Goal: Task Accomplishment & Management: Use online tool/utility

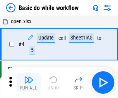
click at [29, 82] on img "button" at bounding box center [28, 79] width 9 height 9
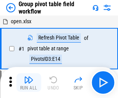
click at [29, 82] on img "button" at bounding box center [28, 79] width 9 height 9
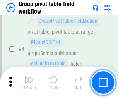
scroll to position [400, 0]
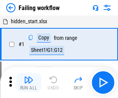
click at [29, 82] on img "button" at bounding box center [28, 79] width 9 height 9
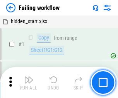
scroll to position [164, 0]
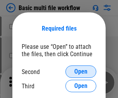
click at [81, 72] on span "Open" at bounding box center [80, 72] width 13 height 6
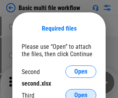
click at [81, 92] on span "Open" at bounding box center [80, 95] width 13 height 6
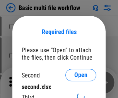
scroll to position [3, 0]
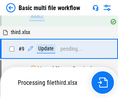
scroll to position [269, 0]
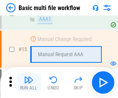
click at [29, 82] on img "button" at bounding box center [28, 79] width 9 height 9
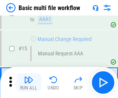
click at [29, 82] on img "button" at bounding box center [28, 79] width 9 height 9
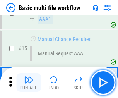
scroll to position [515, 0]
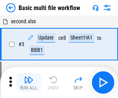
click at [29, 82] on img "button" at bounding box center [28, 79] width 9 height 9
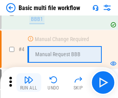
click at [29, 82] on img "button" at bounding box center [28, 79] width 9 height 9
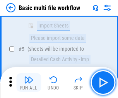
click at [29, 82] on img "button" at bounding box center [28, 79] width 9 height 9
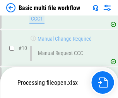
scroll to position [363, 0]
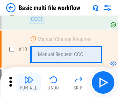
click at [29, 82] on img "button" at bounding box center [28, 79] width 9 height 9
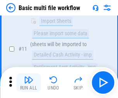
click at [29, 82] on img "button" at bounding box center [28, 79] width 9 height 9
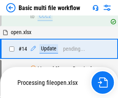
scroll to position [405, 0]
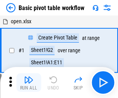
click at [29, 82] on img "button" at bounding box center [28, 79] width 9 height 9
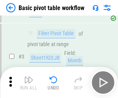
scroll to position [185, 0]
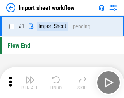
click at [29, 82] on img "button" at bounding box center [30, 79] width 9 height 9
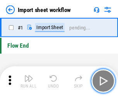
scroll to position [3, 0]
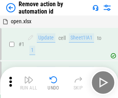
scroll to position [29, 0]
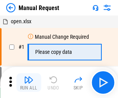
click at [29, 82] on img "button" at bounding box center [28, 79] width 9 height 9
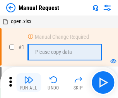
click at [29, 82] on img "button" at bounding box center [28, 79] width 9 height 9
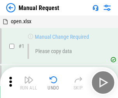
scroll to position [26, 0]
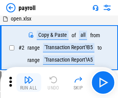
click at [29, 82] on img "button" at bounding box center [28, 79] width 9 height 9
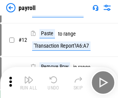
scroll to position [56, 0]
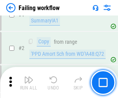
scroll to position [125, 0]
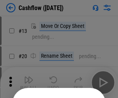
scroll to position [75, 0]
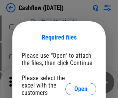
scroll to position [84, 0]
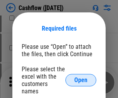
click at [81, 77] on span "Open" at bounding box center [80, 80] width 13 height 6
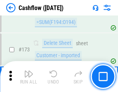
scroll to position [820, 0]
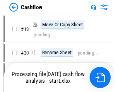
scroll to position [9, 0]
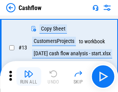
click at [29, 77] on img "button" at bounding box center [28, 73] width 9 height 9
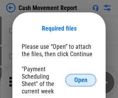
click at [81, 80] on span "Open" at bounding box center [80, 80] width 13 height 6
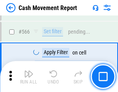
scroll to position [3549, 0]
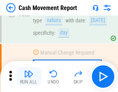
click at [29, 77] on img "button" at bounding box center [28, 73] width 9 height 9
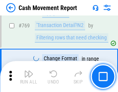
scroll to position [4302, 0]
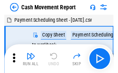
scroll to position [14, 0]
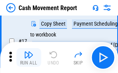
click at [29, 57] on img "button" at bounding box center [28, 54] width 9 height 9
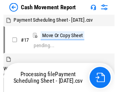
scroll to position [4, 0]
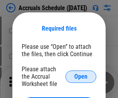
click at [81, 76] on span "Open" at bounding box center [80, 77] width 13 height 6
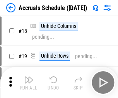
scroll to position [74, 0]
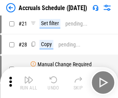
click at [29, 82] on img "button" at bounding box center [28, 79] width 9 height 9
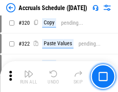
scroll to position [1440, 0]
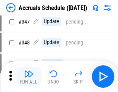
click at [29, 77] on img "button" at bounding box center [28, 73] width 9 height 9
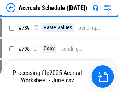
scroll to position [3252, 0]
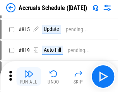
click at [29, 77] on img "button" at bounding box center [28, 73] width 9 height 9
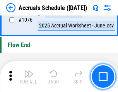
scroll to position [4637, 0]
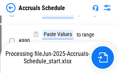
scroll to position [3944, 0]
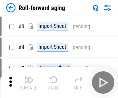
click at [29, 77] on img "button" at bounding box center [28, 79] width 9 height 9
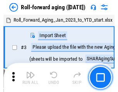
scroll to position [1, 0]
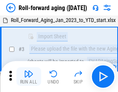
click at [29, 77] on img "button" at bounding box center [28, 73] width 9 height 9
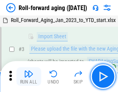
scroll to position [50, 0]
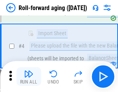
click at [29, 77] on img "button" at bounding box center [28, 73] width 9 height 9
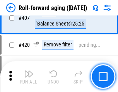
scroll to position [2685, 0]
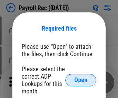
click at [81, 80] on span "Open" at bounding box center [80, 80] width 13 height 6
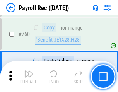
scroll to position [4683, 0]
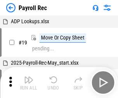
click at [29, 82] on img "button" at bounding box center [28, 79] width 9 height 9
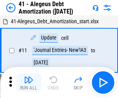
click at [29, 82] on img "button" at bounding box center [28, 79] width 9 height 9
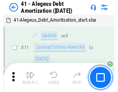
scroll to position [96, 0]
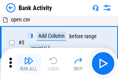
click at [29, 63] on img "button" at bounding box center [28, 60] width 9 height 9
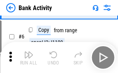
scroll to position [41, 0]
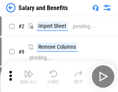
click at [29, 77] on img "button" at bounding box center [28, 73] width 9 height 9
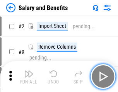
scroll to position [10, 0]
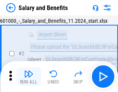
click at [29, 77] on img "button" at bounding box center [28, 73] width 9 height 9
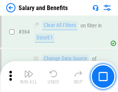
scroll to position [3646, 0]
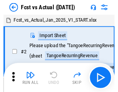
scroll to position [10, 0]
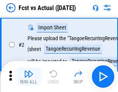
click at [29, 77] on img "button" at bounding box center [28, 73] width 9 height 9
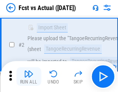
click at [29, 77] on img "button" at bounding box center [28, 73] width 9 height 9
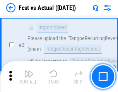
scroll to position [72, 0]
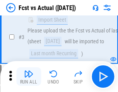
click at [29, 77] on img "button" at bounding box center [28, 73] width 9 height 9
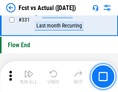
scroll to position [3706, 0]
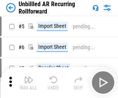
click at [29, 77] on img "button" at bounding box center [28, 79] width 9 height 9
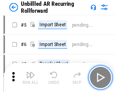
scroll to position [17, 0]
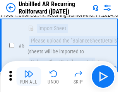
click at [29, 77] on img "button" at bounding box center [28, 73] width 9 height 9
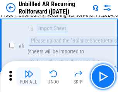
scroll to position [73, 0]
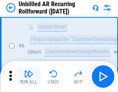
click at [29, 77] on img "button" at bounding box center [28, 73] width 9 height 9
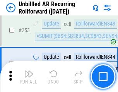
scroll to position [2630, 0]
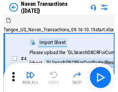
scroll to position [12, 0]
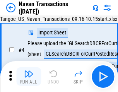
click at [29, 77] on img "button" at bounding box center [28, 73] width 9 height 9
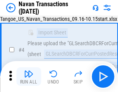
click at [29, 77] on img "button" at bounding box center [28, 73] width 9 height 9
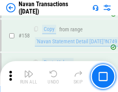
scroll to position [2510, 0]
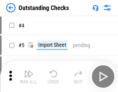
click at [29, 77] on img "button" at bounding box center [28, 73] width 9 height 9
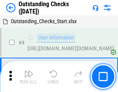
scroll to position [33, 0]
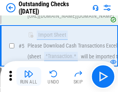
click at [29, 77] on img "button" at bounding box center [28, 73] width 9 height 9
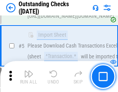
scroll to position [81, 0]
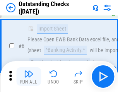
click at [29, 77] on img "button" at bounding box center [28, 73] width 9 height 9
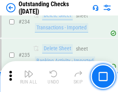
scroll to position [2351, 0]
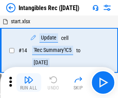
click at [29, 82] on img "button" at bounding box center [28, 79] width 9 height 9
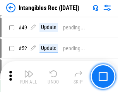
scroll to position [302, 0]
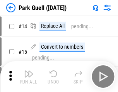
click at [29, 77] on img "button" at bounding box center [28, 73] width 9 height 9
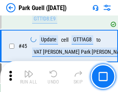
scroll to position [968, 0]
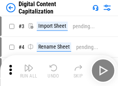
click at [29, 65] on img "button" at bounding box center [28, 67] width 9 height 9
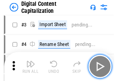
scroll to position [22, 0]
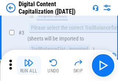
click at [29, 65] on img "button" at bounding box center [28, 62] width 9 height 9
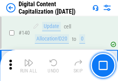
scroll to position [821, 0]
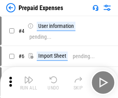
click at [29, 77] on img "button" at bounding box center [28, 79] width 9 height 9
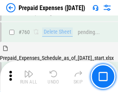
scroll to position [2146, 0]
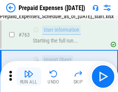
click at [29, 77] on img "button" at bounding box center [28, 73] width 9 height 9
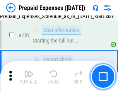
scroll to position [2192, 0]
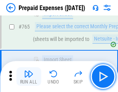
click at [29, 77] on img "button" at bounding box center [28, 73] width 9 height 9
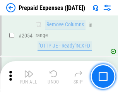
scroll to position [8093, 0]
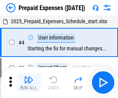
click at [29, 82] on img "button" at bounding box center [28, 79] width 9 height 9
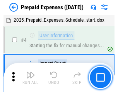
scroll to position [34, 0]
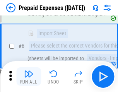
click at [29, 77] on img "button" at bounding box center [28, 73] width 9 height 9
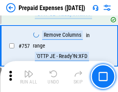
scroll to position [2759, 0]
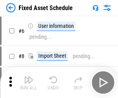
click at [29, 82] on img "button" at bounding box center [28, 79] width 9 height 9
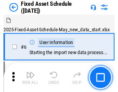
scroll to position [42, 0]
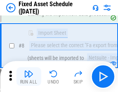
click at [29, 77] on img "button" at bounding box center [28, 73] width 9 height 9
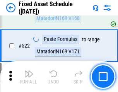
scroll to position [2691, 0]
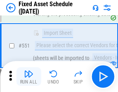
click at [29, 77] on img "button" at bounding box center [28, 73] width 9 height 9
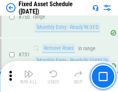
scroll to position [3775, 0]
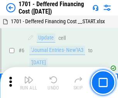
scroll to position [93, 0]
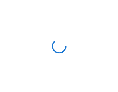
scroll to position [1, 0]
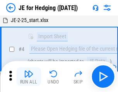
click at [29, 77] on img "button" at bounding box center [28, 73] width 9 height 9
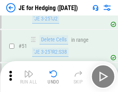
scroll to position [501, 0]
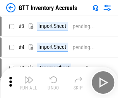
click at [29, 77] on img "button" at bounding box center [28, 79] width 9 height 9
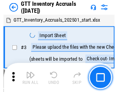
scroll to position [1, 0]
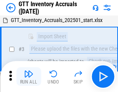
click at [29, 77] on img "button" at bounding box center [28, 73] width 9 height 9
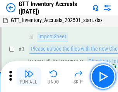
scroll to position [50, 0]
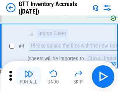
click at [29, 77] on img "button" at bounding box center [28, 73] width 9 height 9
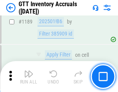
scroll to position [6323, 0]
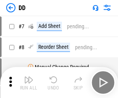
click at [29, 82] on img "button" at bounding box center [28, 79] width 9 height 9
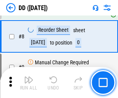
scroll to position [75, 0]
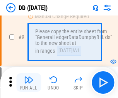
click at [29, 82] on img "button" at bounding box center [28, 79] width 9 height 9
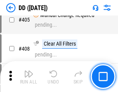
scroll to position [3464, 0]
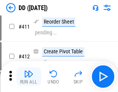
click at [29, 77] on img "button" at bounding box center [28, 73] width 9 height 9
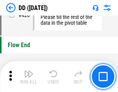
scroll to position [3706, 0]
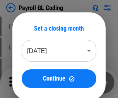
click at [29, 82] on img "button" at bounding box center [28, 79] width 9 height 9
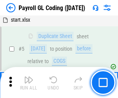
scroll to position [93, 0]
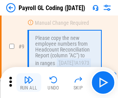
click at [29, 82] on img "button" at bounding box center [28, 79] width 9 height 9
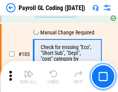
scroll to position [1817, 0]
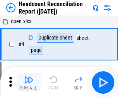
click at [29, 82] on img "button" at bounding box center [28, 79] width 9 height 9
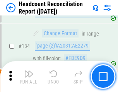
scroll to position [931, 0]
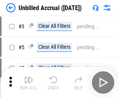
click at [29, 82] on img "button" at bounding box center [28, 79] width 9 height 9
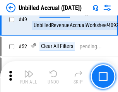
scroll to position [702, 0]
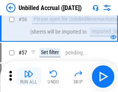
click at [29, 77] on img "button" at bounding box center [28, 73] width 9 height 9
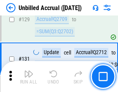
scroll to position [2306, 0]
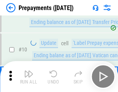
scroll to position [48, 0]
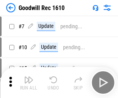
click at [29, 82] on img "button" at bounding box center [28, 79] width 9 height 9
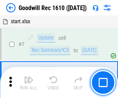
scroll to position [132, 0]
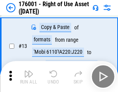
scroll to position [50, 0]
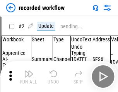
click at [29, 77] on img "button" at bounding box center [28, 73] width 9 height 9
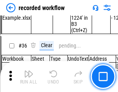
scroll to position [2420, 0]
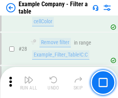
scroll to position [708, 0]
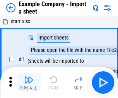
click at [29, 77] on img "button" at bounding box center [28, 79] width 9 height 9
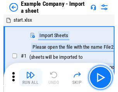
scroll to position [12, 0]
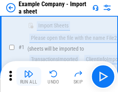
click at [29, 77] on img "button" at bounding box center [28, 73] width 9 height 9
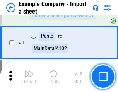
scroll to position [171, 0]
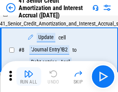
click at [29, 77] on img "button" at bounding box center [28, 73] width 9 height 9
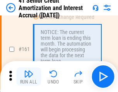
click at [29, 77] on img "button" at bounding box center [28, 73] width 9 height 9
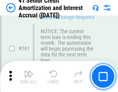
scroll to position [828, 0]
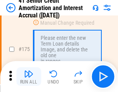
click at [29, 77] on img "button" at bounding box center [28, 73] width 9 height 9
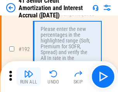
click at [29, 77] on img "button" at bounding box center [28, 73] width 9 height 9
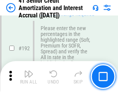
scroll to position [988, 0]
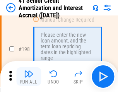
click at [29, 77] on img "button" at bounding box center [28, 73] width 9 height 9
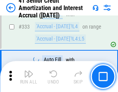
scroll to position [1978, 0]
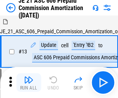
click at [29, 77] on img "button" at bounding box center [28, 79] width 9 height 9
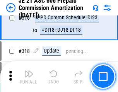
scroll to position [1446, 0]
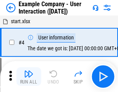
click at [29, 77] on img "button" at bounding box center [28, 73] width 9 height 9
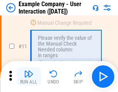
click at [29, 77] on img "button" at bounding box center [28, 73] width 9 height 9
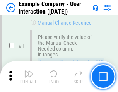
scroll to position [168, 0]
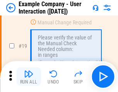
click at [29, 77] on img "button" at bounding box center [28, 73] width 9 height 9
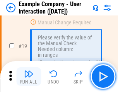
click at [29, 77] on img "button" at bounding box center [28, 73] width 9 height 9
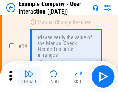
click at [29, 77] on img "button" at bounding box center [28, 73] width 9 height 9
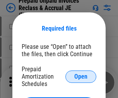
click at [81, 76] on span "Open" at bounding box center [80, 77] width 13 height 6
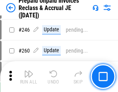
scroll to position [1045, 0]
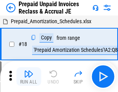
click at [29, 77] on img "button" at bounding box center [28, 73] width 9 height 9
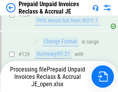
scroll to position [674, 0]
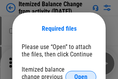
click at [81, 74] on span "Open" at bounding box center [80, 77] width 13 height 6
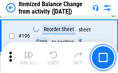
scroll to position [1490, 0]
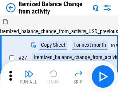
scroll to position [12, 0]
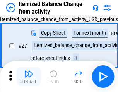
click at [29, 77] on img "button" at bounding box center [28, 73] width 9 height 9
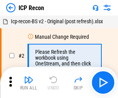
scroll to position [3, 0]
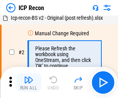
click at [29, 82] on img "button" at bounding box center [28, 79] width 9 height 9
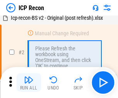
click at [29, 82] on img "button" at bounding box center [28, 79] width 9 height 9
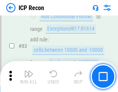
scroll to position [759, 0]
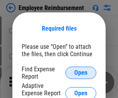
click at [81, 73] on span "Open" at bounding box center [80, 73] width 13 height 6
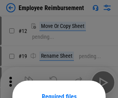
scroll to position [68, 0]
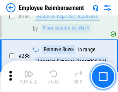
scroll to position [2105, 0]
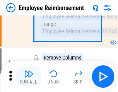
click at [29, 77] on img "button" at bounding box center [28, 73] width 9 height 9
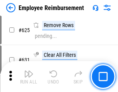
scroll to position [4636, 0]
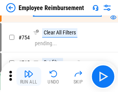
click at [29, 77] on img "button" at bounding box center [28, 73] width 9 height 9
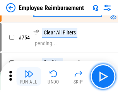
click at [29, 77] on img "button" at bounding box center [28, 73] width 9 height 9
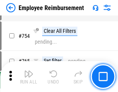
scroll to position [5432, 0]
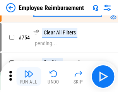
click at [29, 77] on img "button" at bounding box center [28, 73] width 9 height 9
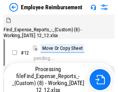
scroll to position [26, 0]
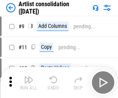
click at [29, 82] on img "button" at bounding box center [28, 79] width 9 height 9
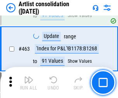
scroll to position [3390, 0]
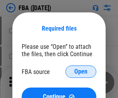
click at [81, 72] on span "Open" at bounding box center [80, 72] width 13 height 6
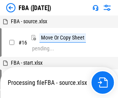
scroll to position [29, 0]
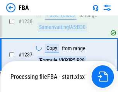
scroll to position [7727, 0]
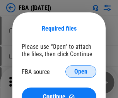
click at [81, 72] on span "Open" at bounding box center [80, 72] width 13 height 6
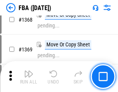
scroll to position [8315, 0]
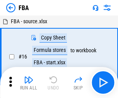
scroll to position [8, 0]
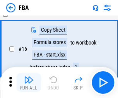
click at [29, 82] on img "button" at bounding box center [28, 79] width 9 height 9
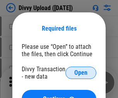
click at [81, 73] on span "Open" at bounding box center [80, 73] width 13 height 6
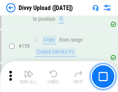
scroll to position [802, 0]
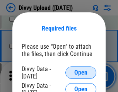
click at [81, 73] on span "Open" at bounding box center [80, 73] width 13 height 6
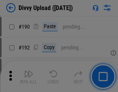
scroll to position [977, 0]
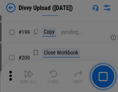
scroll to position [1126, 0]
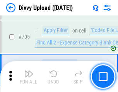
scroll to position [5297, 0]
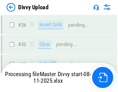
scroll to position [802, 0]
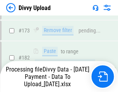
scroll to position [873, 0]
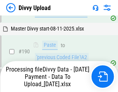
scroll to position [1037, 0]
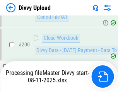
scroll to position [1253, 0]
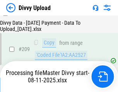
scroll to position [1430, 0]
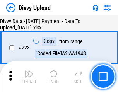
scroll to position [1765, 0]
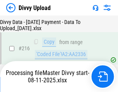
scroll to position [1601, 0]
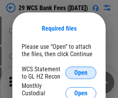
click at [81, 73] on span "Open" at bounding box center [80, 73] width 13 height 6
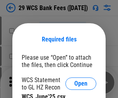
scroll to position [11, 0]
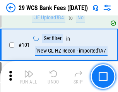
scroll to position [755, 0]
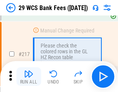
click at [29, 77] on img "button" at bounding box center [28, 73] width 9 height 9
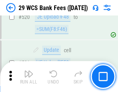
scroll to position [3996, 0]
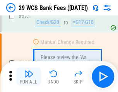
click at [29, 77] on img "button" at bounding box center [28, 73] width 9 height 9
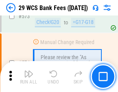
scroll to position [4288, 0]
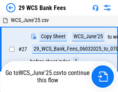
scroll to position [154, 0]
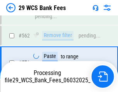
scroll to position [4279, 0]
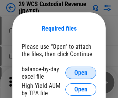
click at [81, 73] on span "Open" at bounding box center [80, 73] width 13 height 6
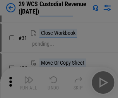
scroll to position [166, 0]
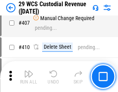
scroll to position [3586, 0]
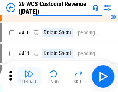
click at [29, 77] on img "button" at bounding box center [28, 73] width 9 height 9
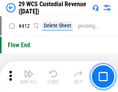
scroll to position [3698, 0]
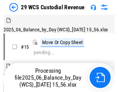
scroll to position [19, 0]
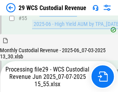
scroll to position [769, 0]
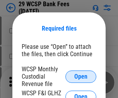
click at [81, 76] on span "Open" at bounding box center [80, 77] width 13 height 6
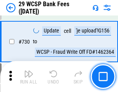
scroll to position [3902, 0]
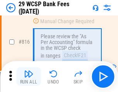
click at [29, 77] on img "button" at bounding box center [28, 73] width 9 height 9
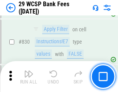
scroll to position [4913, 0]
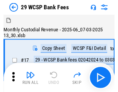
scroll to position [19, 0]
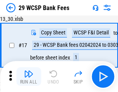
click at [29, 77] on img "button" at bounding box center [28, 73] width 9 height 9
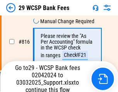
scroll to position [4688, 0]
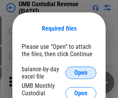
click at [81, 73] on span "Open" at bounding box center [80, 73] width 13 height 6
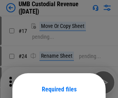
scroll to position [61, 0]
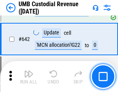
scroll to position [4010, 0]
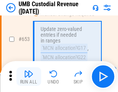
click at [29, 77] on img "button" at bounding box center [28, 73] width 9 height 9
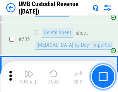
scroll to position [4735, 0]
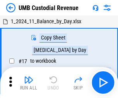
scroll to position [6, 0]
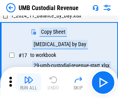
click at [29, 82] on img "button" at bounding box center [28, 79] width 9 height 9
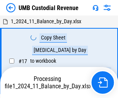
scroll to position [6, 0]
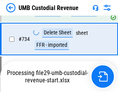
scroll to position [4683, 0]
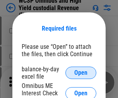
click at [81, 73] on span "Open" at bounding box center [80, 73] width 13 height 6
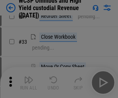
scroll to position [177, 0]
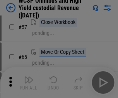
scroll to position [338, 0]
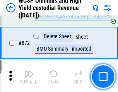
scroll to position [6553, 0]
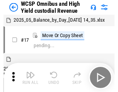
scroll to position [4, 0]
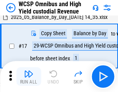
click at [29, 77] on img "button" at bounding box center [28, 73] width 9 height 9
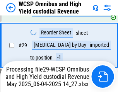
scroll to position [161, 0]
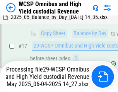
scroll to position [161, 0]
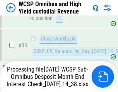
scroll to position [383, 0]
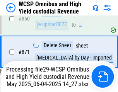
scroll to position [6535, 0]
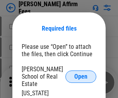
click at [81, 74] on span "Open" at bounding box center [80, 77] width 13 height 6
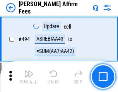
scroll to position [2105, 0]
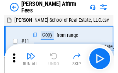
scroll to position [8, 0]
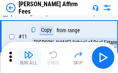
click at [29, 57] on img "button" at bounding box center [28, 54] width 9 height 9
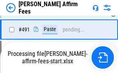
scroll to position [2115, 0]
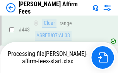
scroll to position [2031, 0]
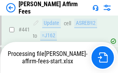
scroll to position [2031, 0]
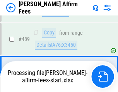
scroll to position [2021, 0]
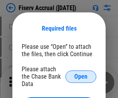
click at [81, 74] on span "Open" at bounding box center [80, 77] width 13 height 6
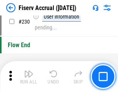
scroll to position [2453, 0]
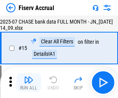
click at [29, 82] on img "button" at bounding box center [28, 79] width 9 height 9
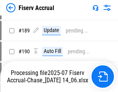
scroll to position [1990, 0]
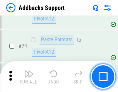
scroll to position [564, 0]
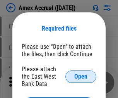
click at [81, 76] on span "Open" at bounding box center [80, 77] width 13 height 6
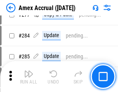
scroll to position [2016, 0]
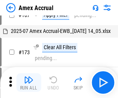
click at [29, 82] on img "button" at bounding box center [28, 79] width 9 height 9
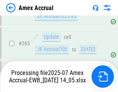
scroll to position [2166, 0]
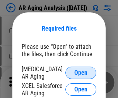
click at [81, 72] on span "Open" at bounding box center [80, 73] width 13 height 6
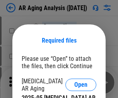
scroll to position [12, 0]
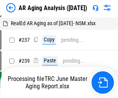
scroll to position [8, 0]
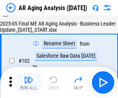
click at [29, 82] on img "button" at bounding box center [28, 79] width 9 height 9
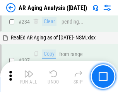
scroll to position [1200, 0]
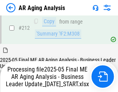
scroll to position [1191, 0]
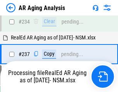
scroll to position [1223, 0]
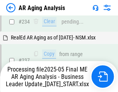
scroll to position [1223, 0]
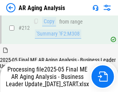
scroll to position [1164, 0]
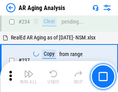
scroll to position [1191, 0]
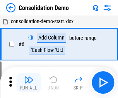
click at [29, 82] on img "button" at bounding box center [28, 79] width 9 height 9
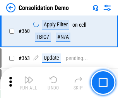
scroll to position [2595, 0]
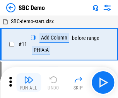
click at [29, 82] on img "button" at bounding box center [28, 79] width 9 height 9
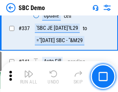
scroll to position [2037, 0]
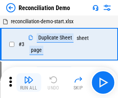
click at [29, 82] on img "button" at bounding box center [28, 79] width 9 height 9
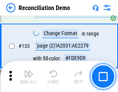
scroll to position [919, 0]
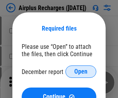
click at [81, 72] on span "Open" at bounding box center [80, 72] width 13 height 6
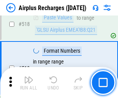
scroll to position [3332, 0]
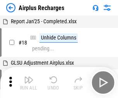
click at [29, 82] on img "button" at bounding box center [28, 79] width 9 height 9
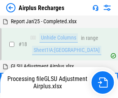
scroll to position [34, 0]
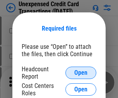
click at [81, 73] on span "Open" at bounding box center [80, 73] width 13 height 6
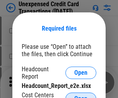
click at [81, 96] on span "Open" at bounding box center [80, 99] width 13 height 6
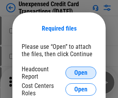
click at [81, 73] on span "Open" at bounding box center [80, 73] width 13 height 6
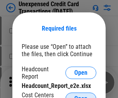
click at [81, 96] on span "Open" at bounding box center [80, 99] width 13 height 6
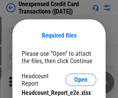
scroll to position [7, 0]
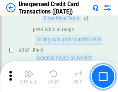
scroll to position [1991, 0]
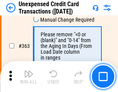
click at [29, 77] on img "button" at bounding box center [28, 73] width 9 height 9
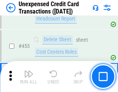
scroll to position [2641, 0]
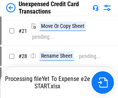
scroll to position [9, 0]
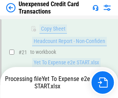
scroll to position [165, 0]
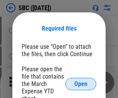
click at [81, 84] on span "Open" at bounding box center [80, 84] width 13 height 6
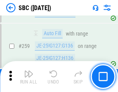
scroll to position [1513, 0]
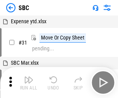
scroll to position [8, 0]
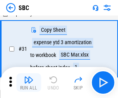
click at [29, 82] on img "button" at bounding box center [28, 79] width 9 height 9
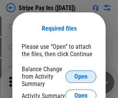
click at [81, 76] on span "Open" at bounding box center [80, 77] width 13 height 6
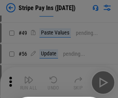
scroll to position [141, 0]
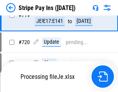
scroll to position [4077, 0]
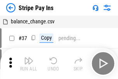
click at [29, 63] on img "button" at bounding box center [28, 60] width 9 height 9
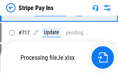
scroll to position [3956, 0]
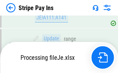
scroll to position [3878, 0]
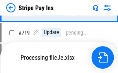
scroll to position [4060, 0]
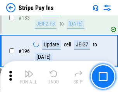
scroll to position [1048, 0]
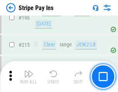
click at [29, 77] on img "button" at bounding box center [28, 73] width 9 height 9
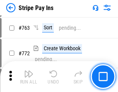
scroll to position [4050, 0]
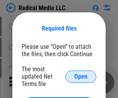
click at [81, 76] on span "Open" at bounding box center [80, 77] width 13 height 6
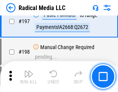
scroll to position [1791, 0]
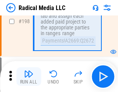
click at [29, 77] on img "button" at bounding box center [28, 73] width 9 height 9
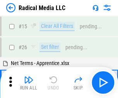
scroll to position [43, 0]
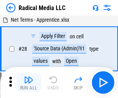
click at [29, 82] on img "button" at bounding box center [28, 79] width 9 height 9
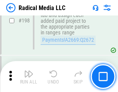
scroll to position [1941, 0]
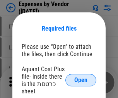
click at [81, 80] on span "Open" at bounding box center [80, 80] width 13 height 6
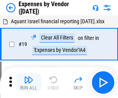
click at [29, 82] on img "button" at bounding box center [28, 79] width 9 height 9
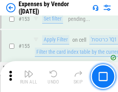
scroll to position [571, 0]
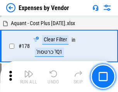
scroll to position [604, 0]
